Goal: Transaction & Acquisition: Download file/media

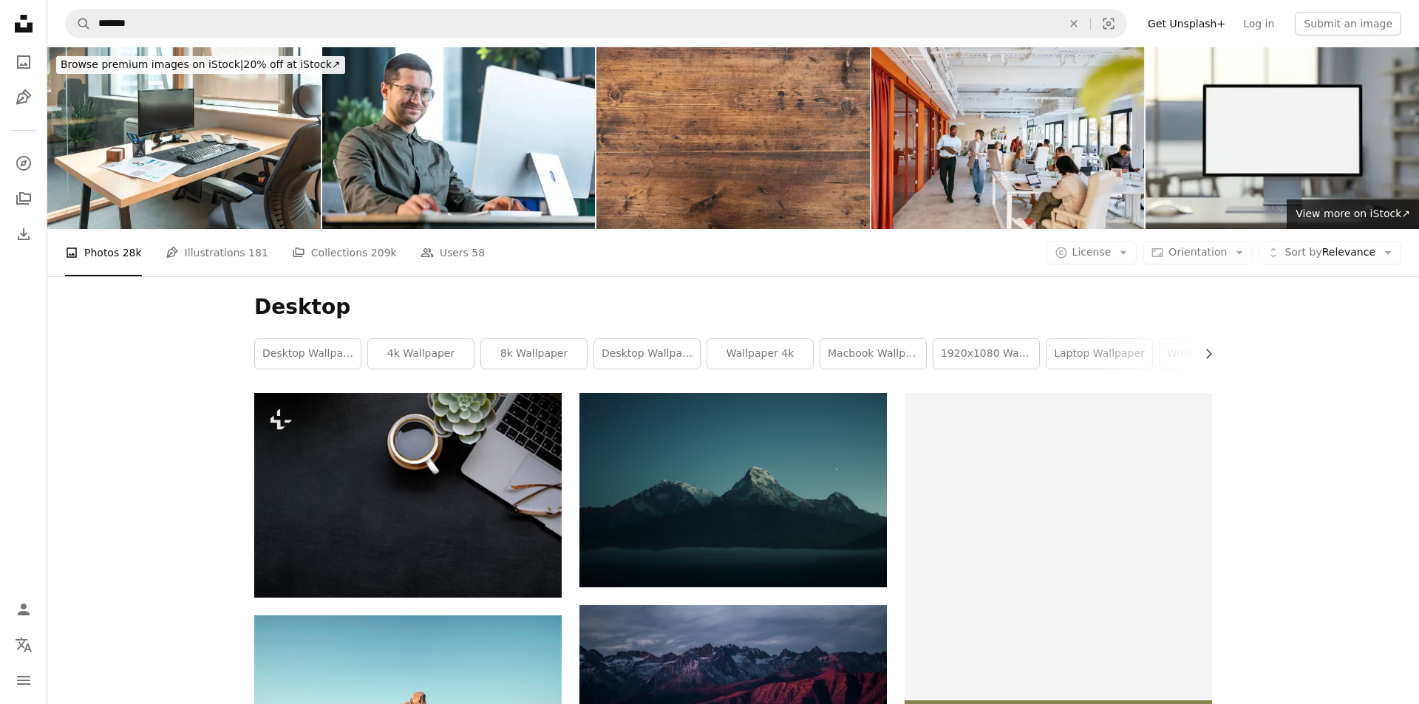
scroll to position [443, 0]
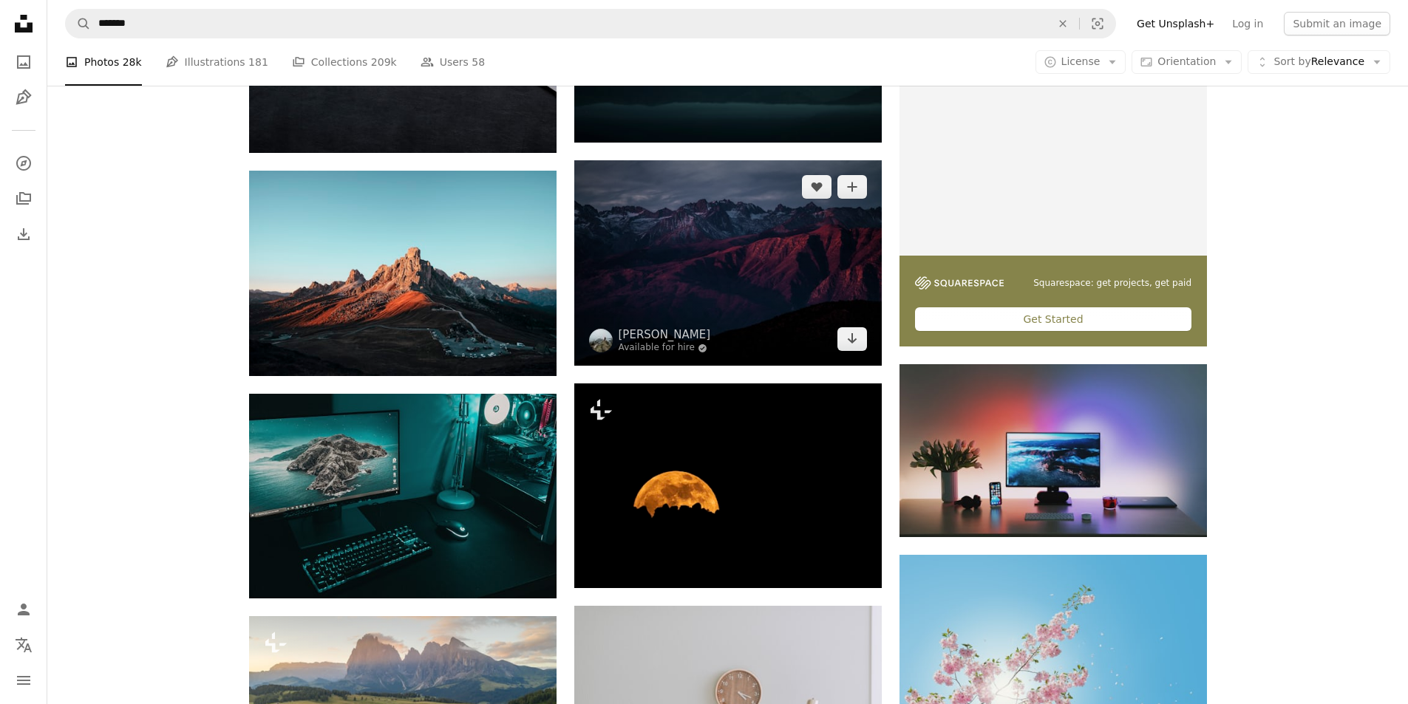
click at [760, 244] on img at bounding box center [727, 262] width 307 height 205
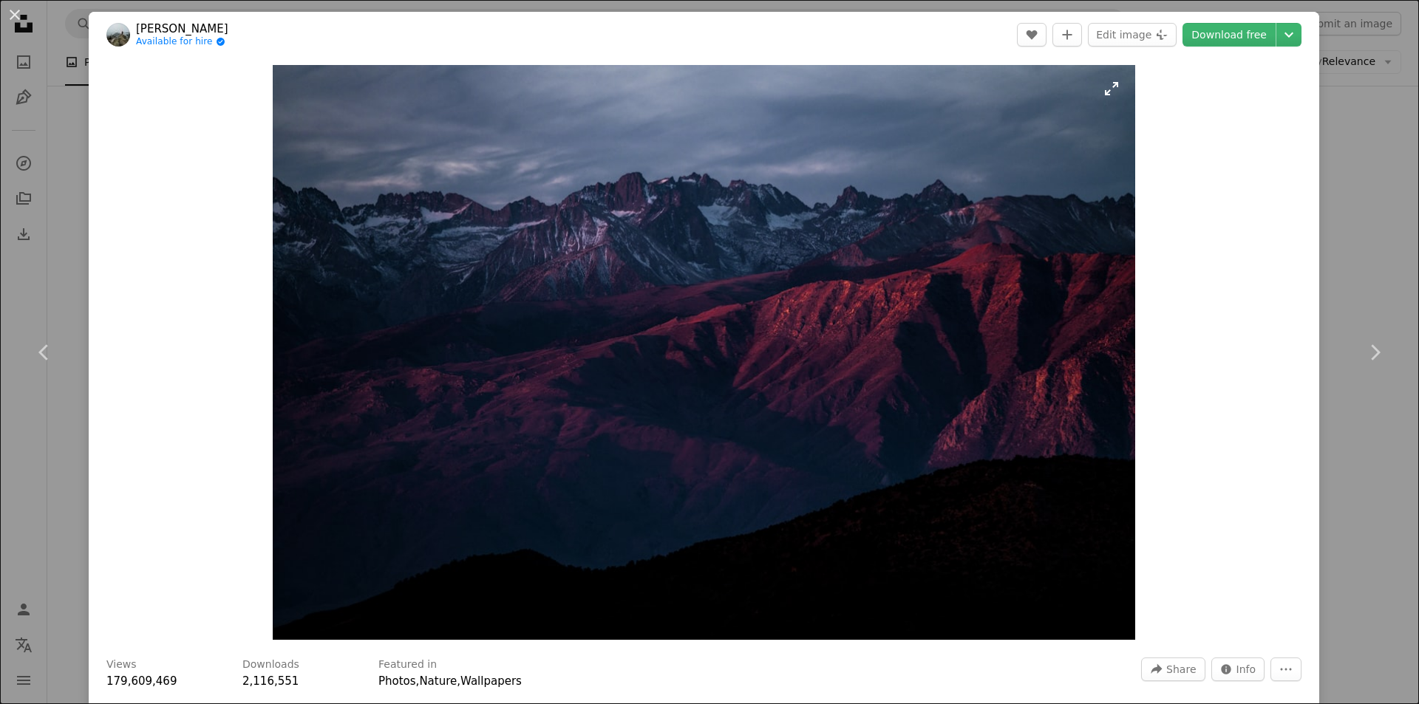
click at [973, 447] on img "Zoom in on this image" at bounding box center [704, 352] width 862 height 575
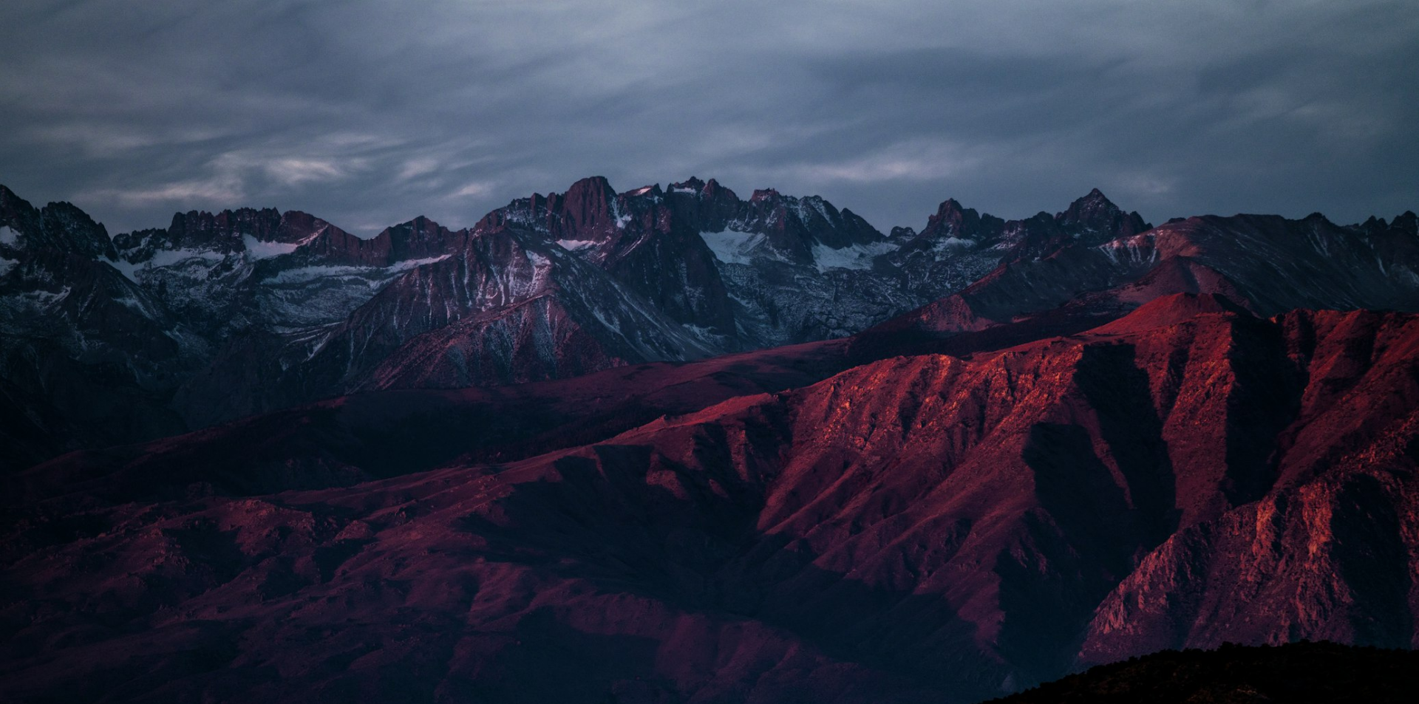
scroll to position [114, 0]
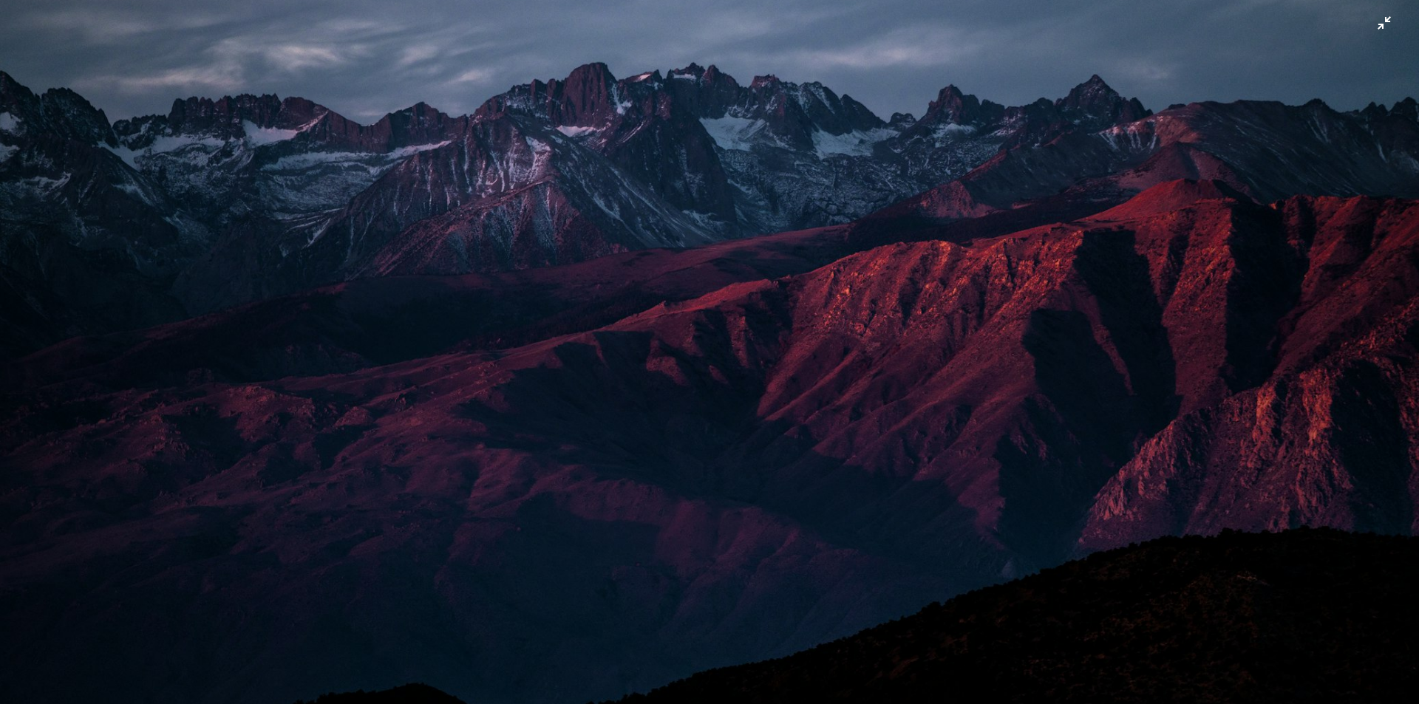
click at [714, 310] on img "Zoom out on this image" at bounding box center [709, 358] width 1420 height 947
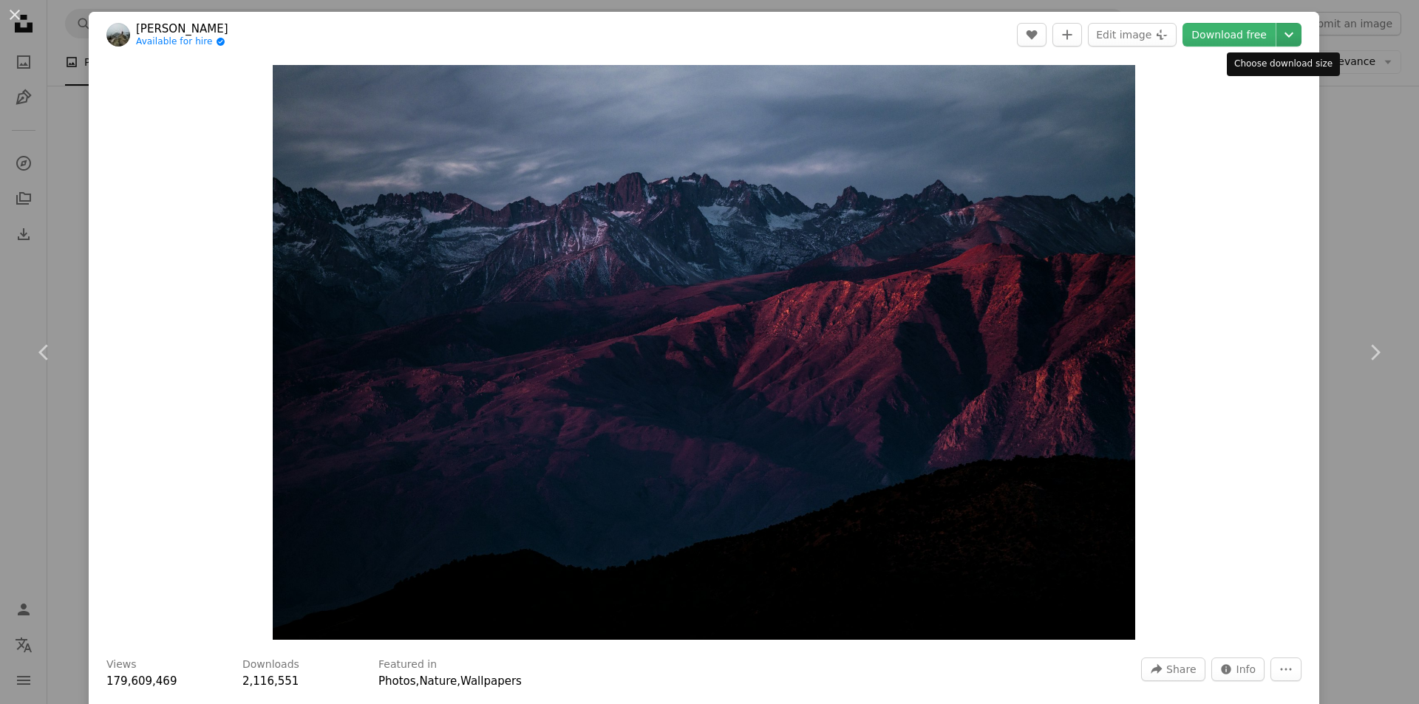
click at [1284, 34] on icon "Chevron down" at bounding box center [1289, 35] width 24 height 18
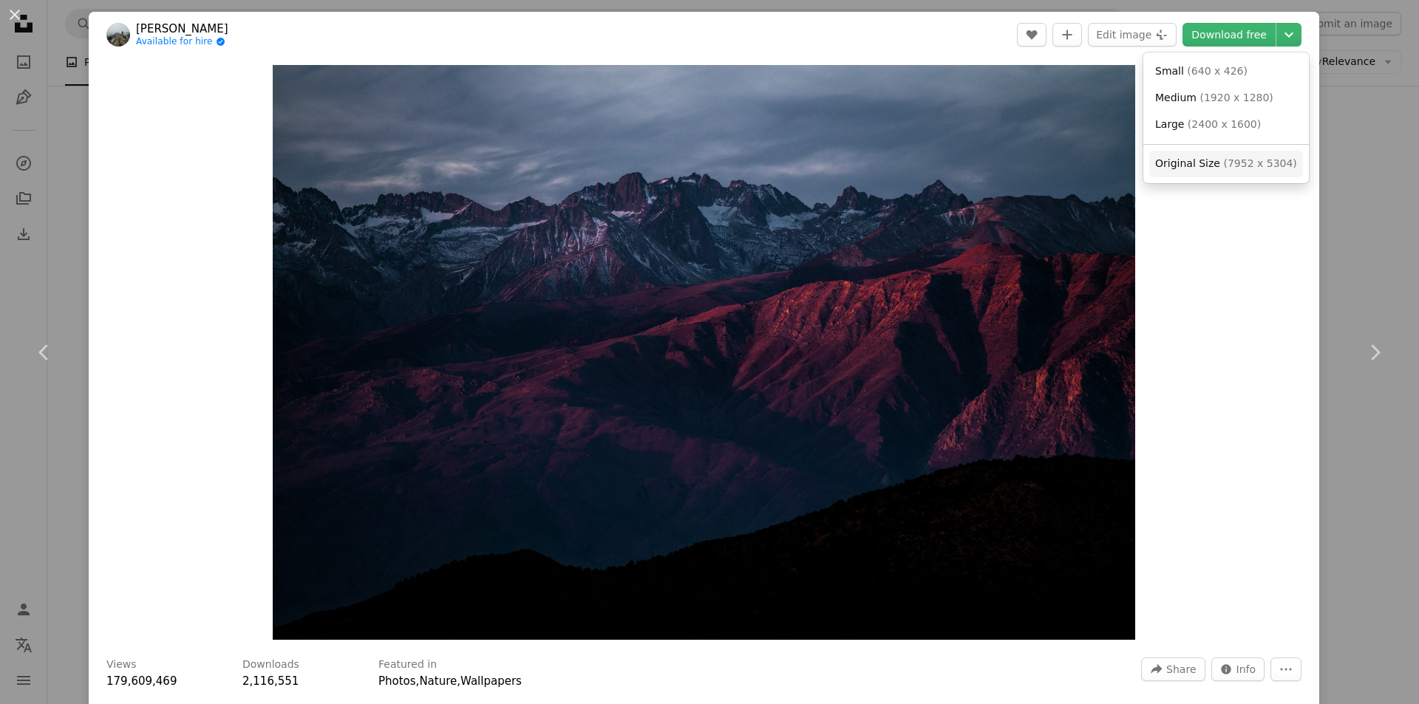
click at [1194, 167] on span "Original Size" at bounding box center [1187, 163] width 65 height 12
